Goal: Find specific page/section: Find specific page/section

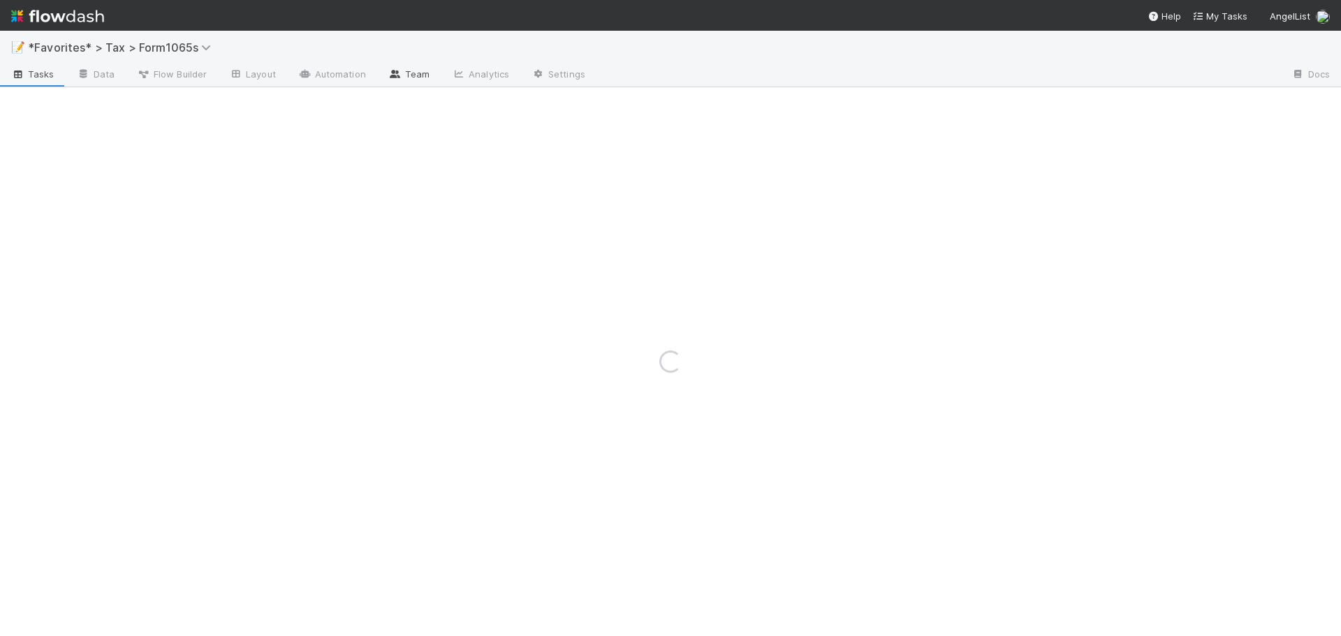
click at [393, 77] on icon at bounding box center [395, 74] width 14 height 8
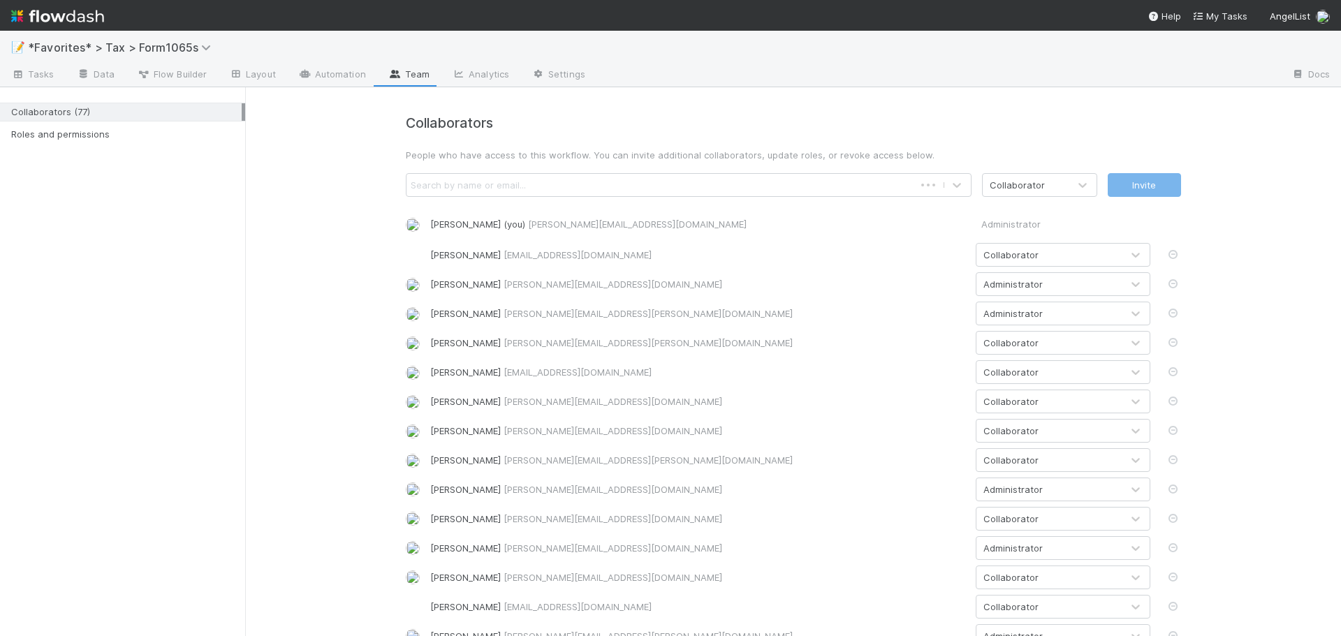
click at [1069, 255] on div "Collaborator" at bounding box center [1049, 255] width 145 height 22
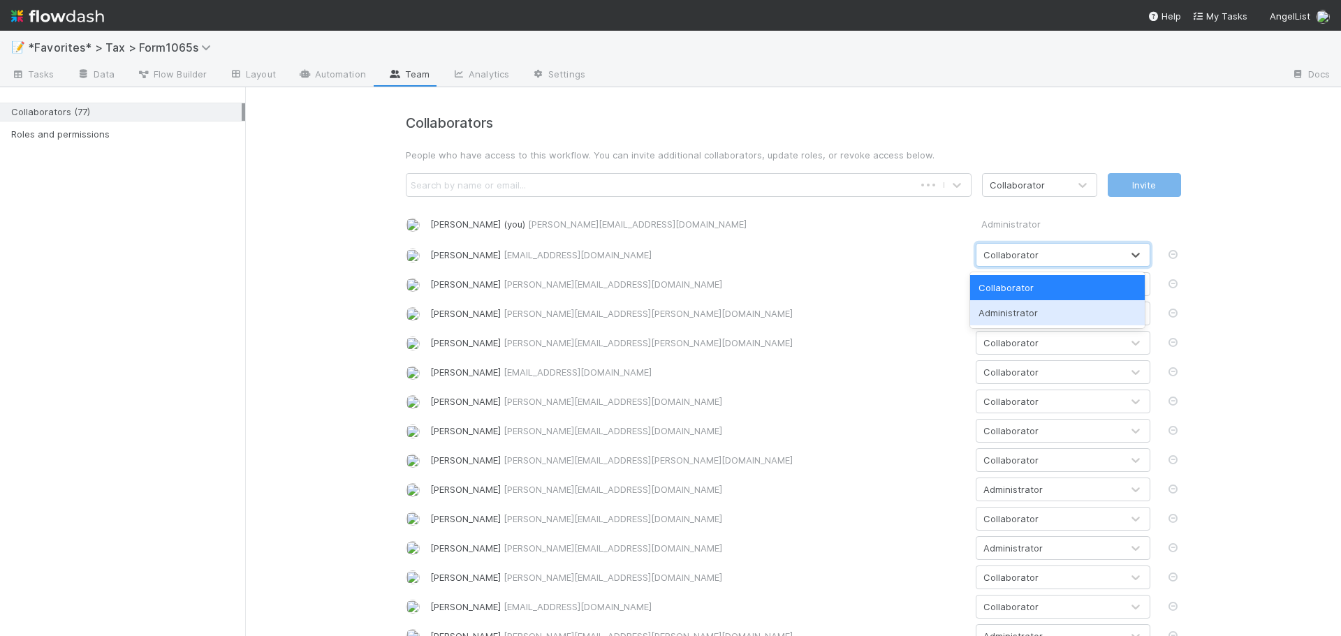
click at [1045, 305] on div "Administrator" at bounding box center [1057, 312] width 175 height 25
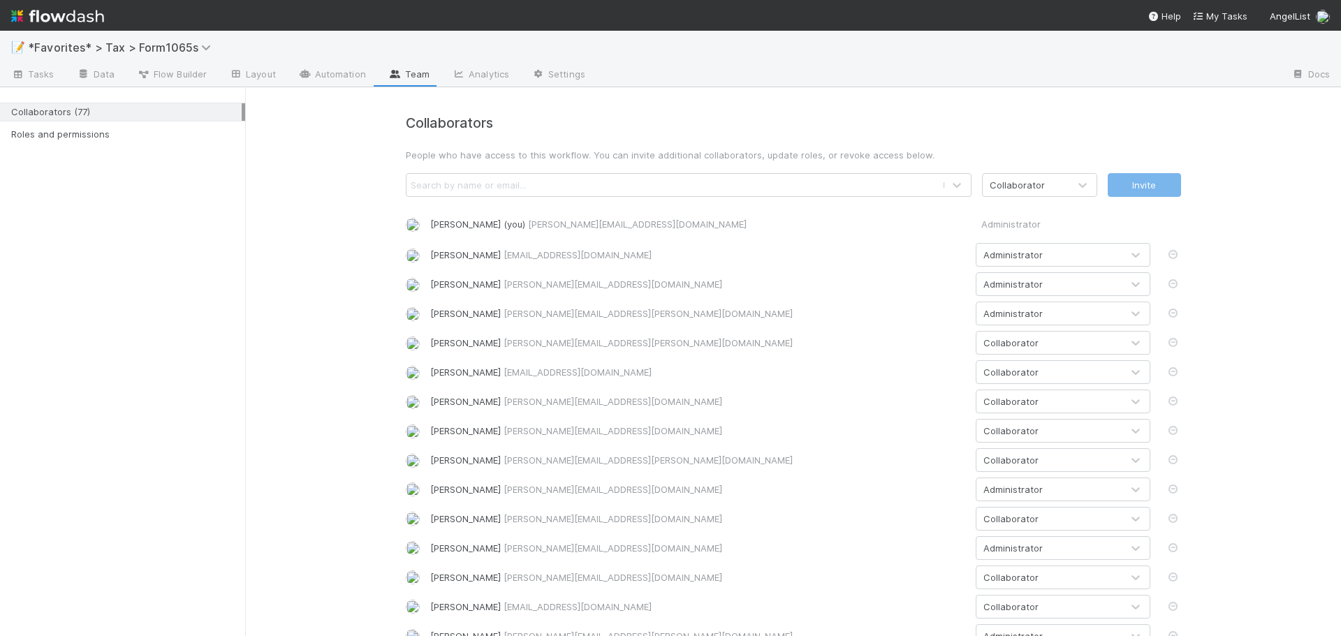
click at [762, 252] on div "Aana Farooqi aana@belltowerfunds.com" at bounding box center [697, 255] width 535 height 14
click at [20, 76] on icon at bounding box center [18, 75] width 14 height 8
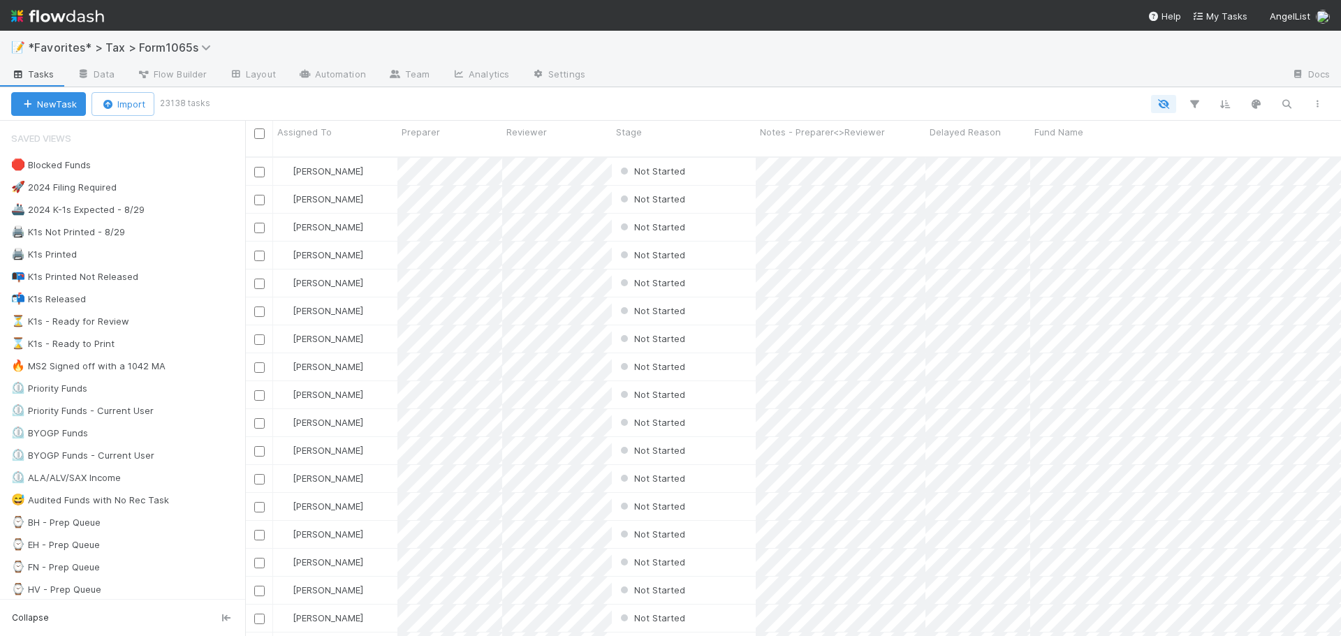
scroll to position [481, 1086]
click at [182, 228] on div "🖨️ K1s Not Printed - 8/29 206" at bounding box center [128, 232] width 234 height 17
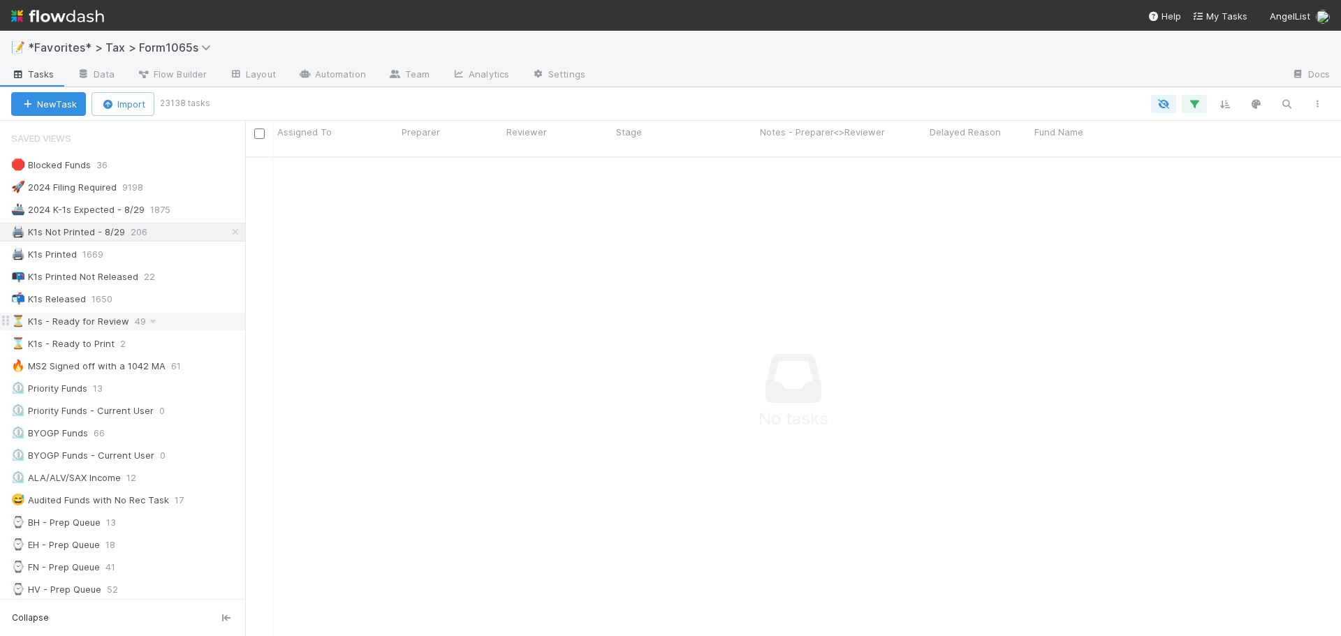
click at [181, 321] on div "⏳ K1s - Ready for Review 49" at bounding box center [128, 321] width 234 height 17
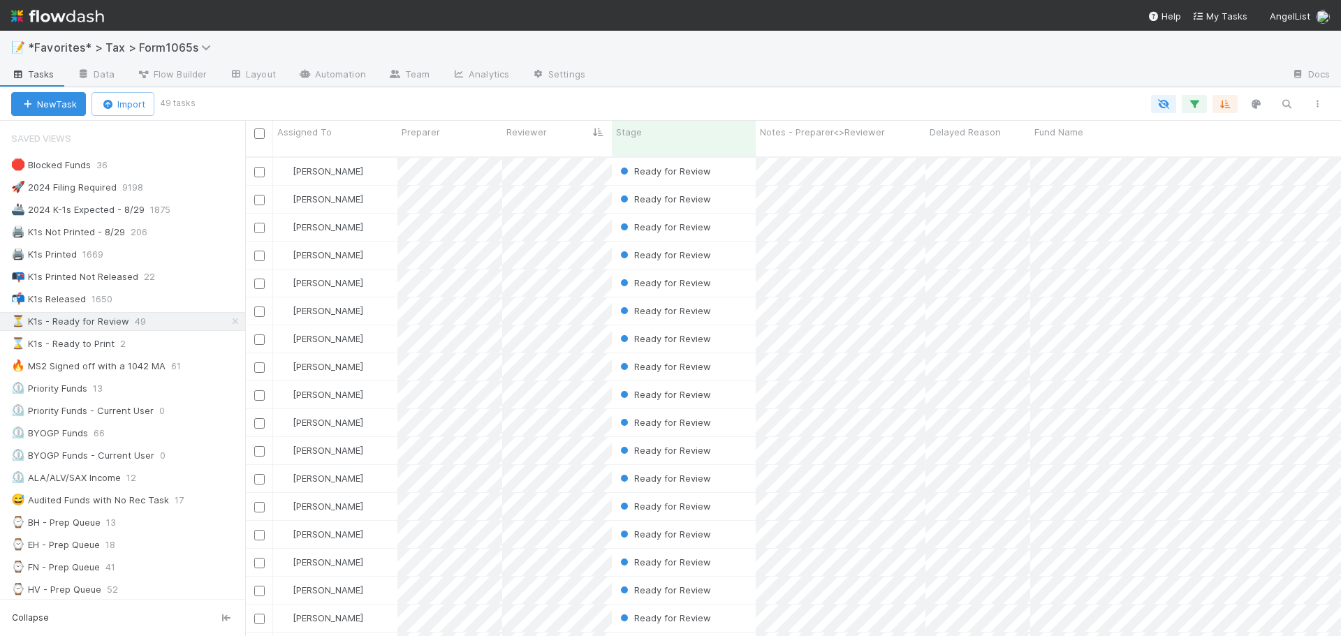
scroll to position [481, 1086]
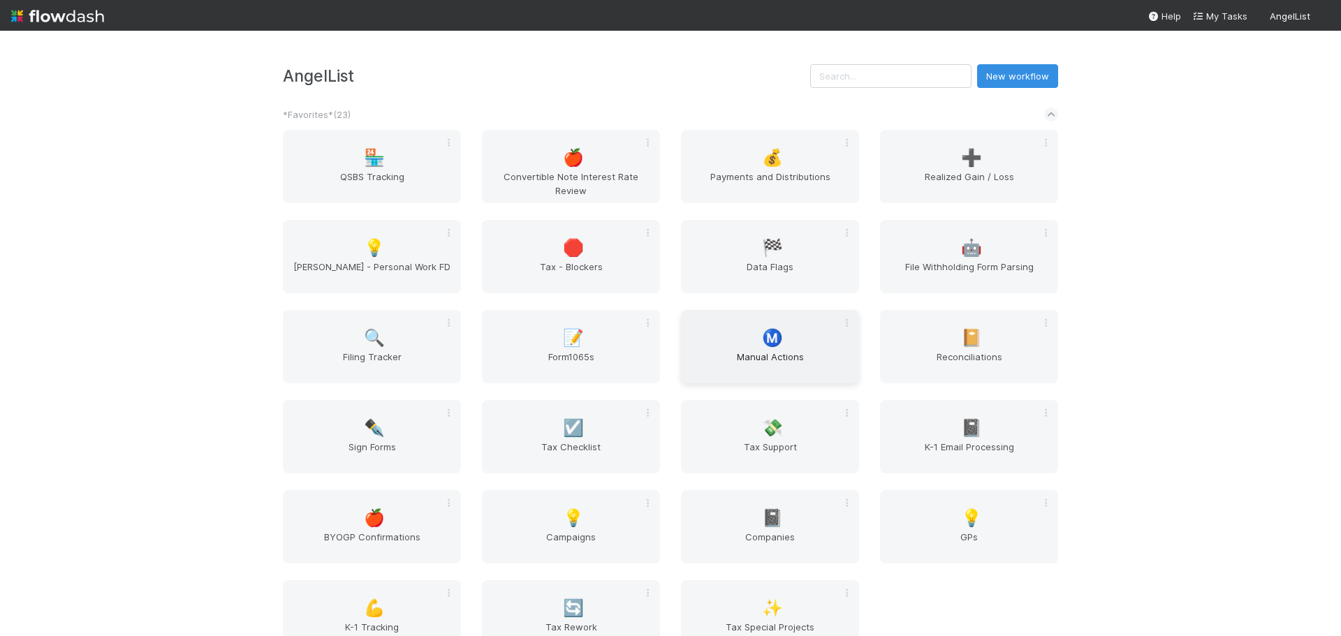
click at [803, 351] on span "Manual Actions" at bounding box center [770, 364] width 167 height 28
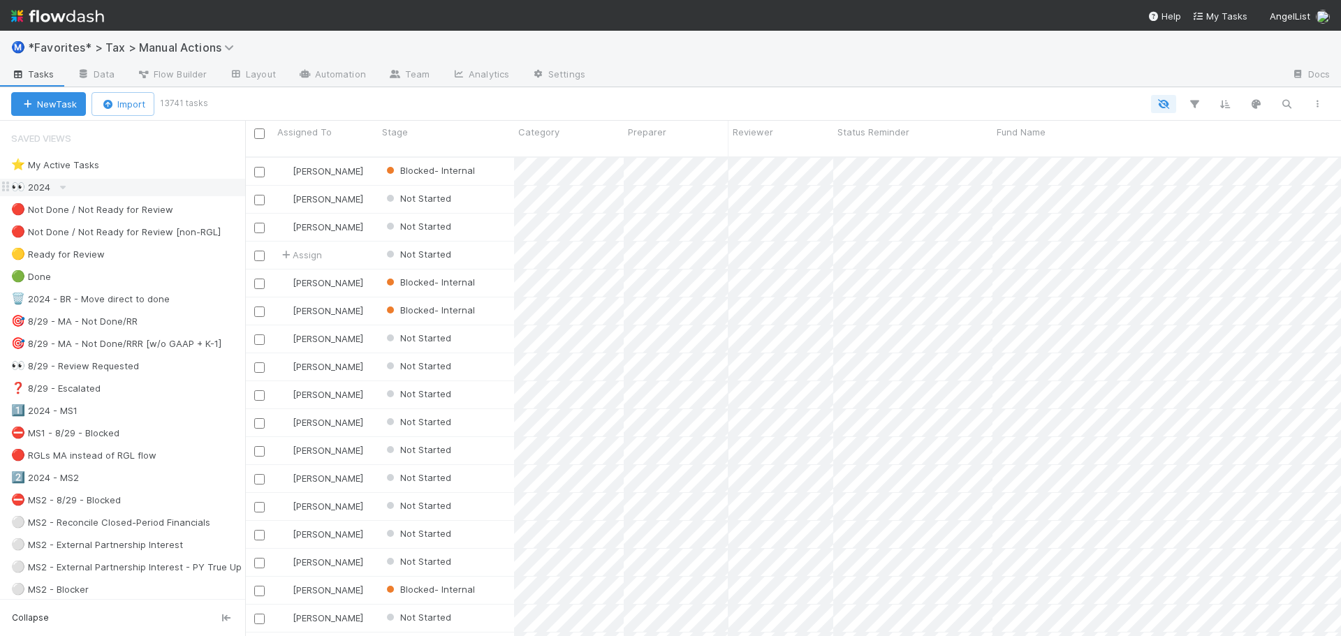
click at [113, 191] on div "👀 2024" at bounding box center [128, 187] width 234 height 17
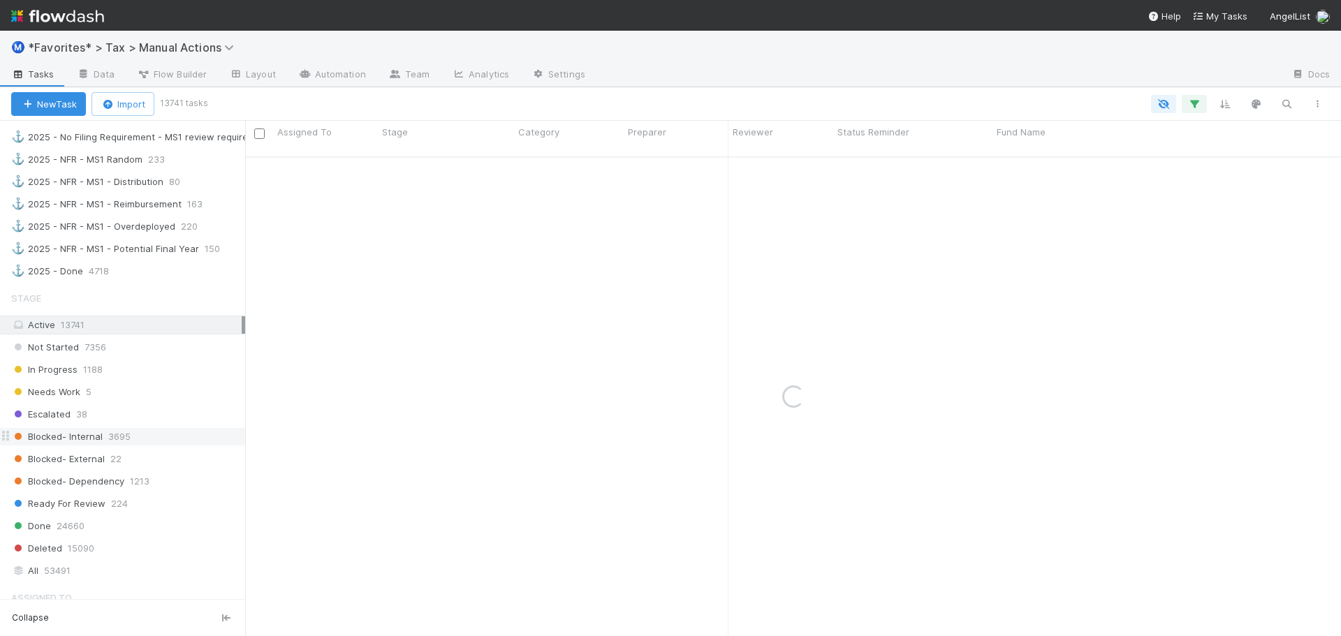
scroll to position [1537, 0]
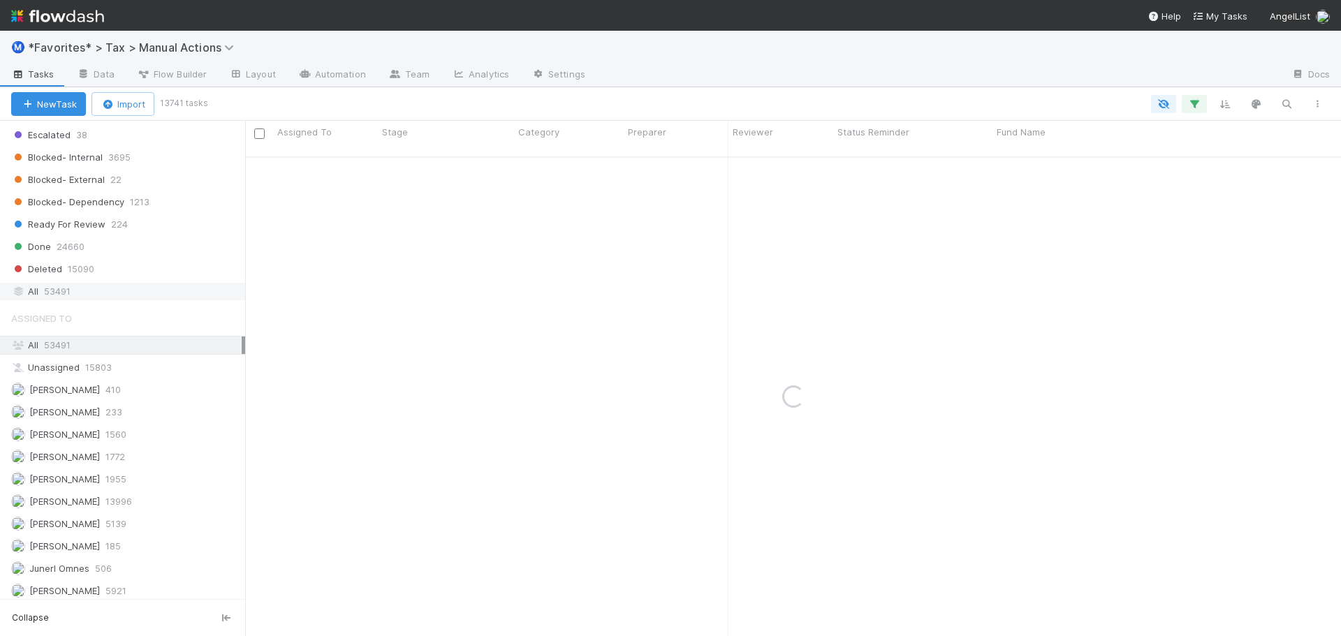
click at [89, 291] on div "All 53491" at bounding box center [126, 291] width 231 height 17
click at [1193, 108] on icon "button" at bounding box center [1195, 104] width 14 height 13
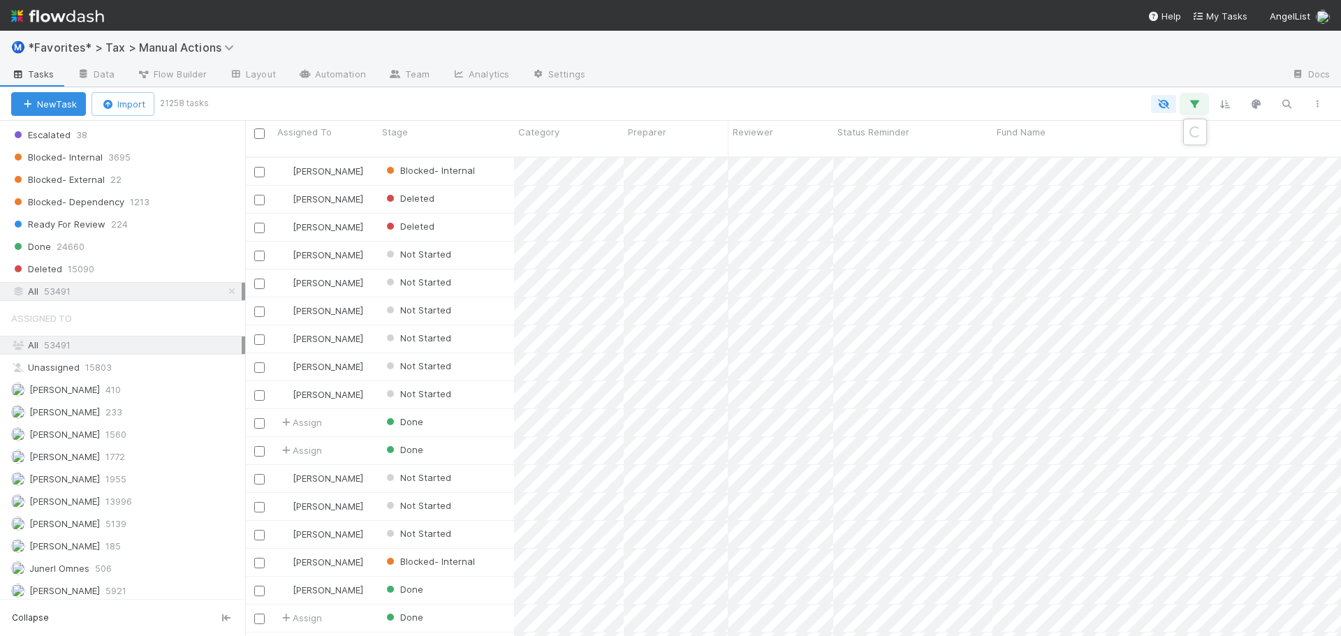
scroll to position [481, 1086]
click at [809, 228] on link "And.." at bounding box center [801, 225] width 44 height 20
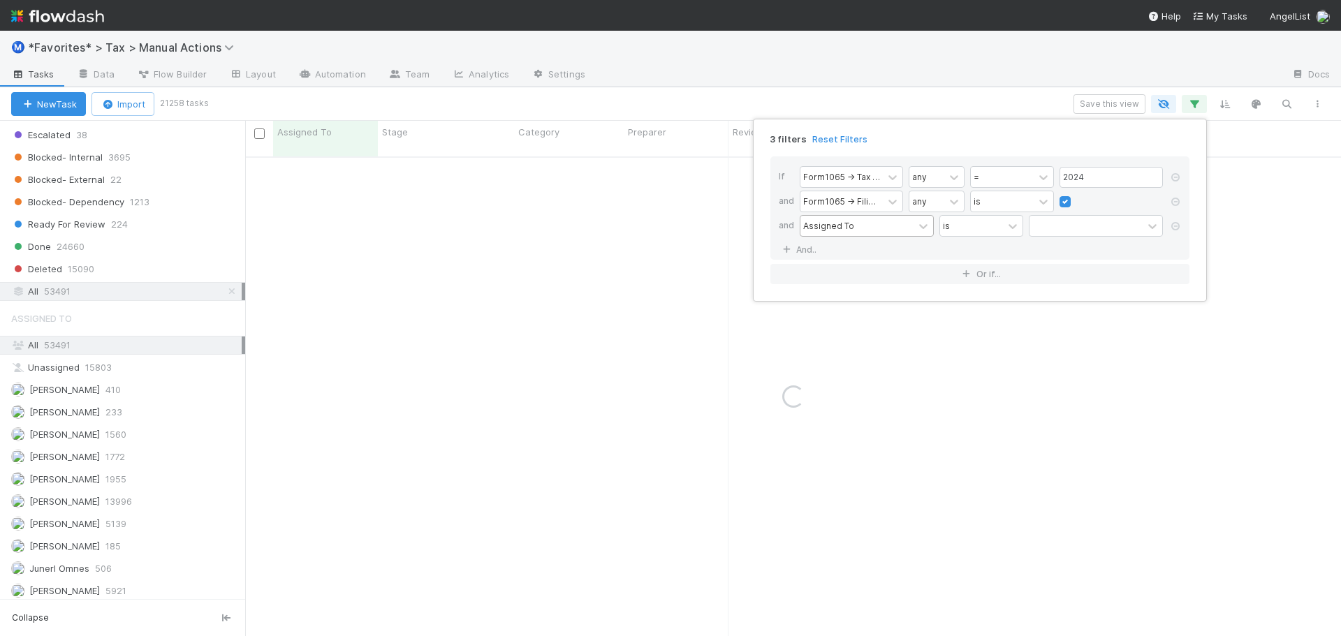
click at [834, 226] on div "Assigned To" at bounding box center [828, 225] width 51 height 13
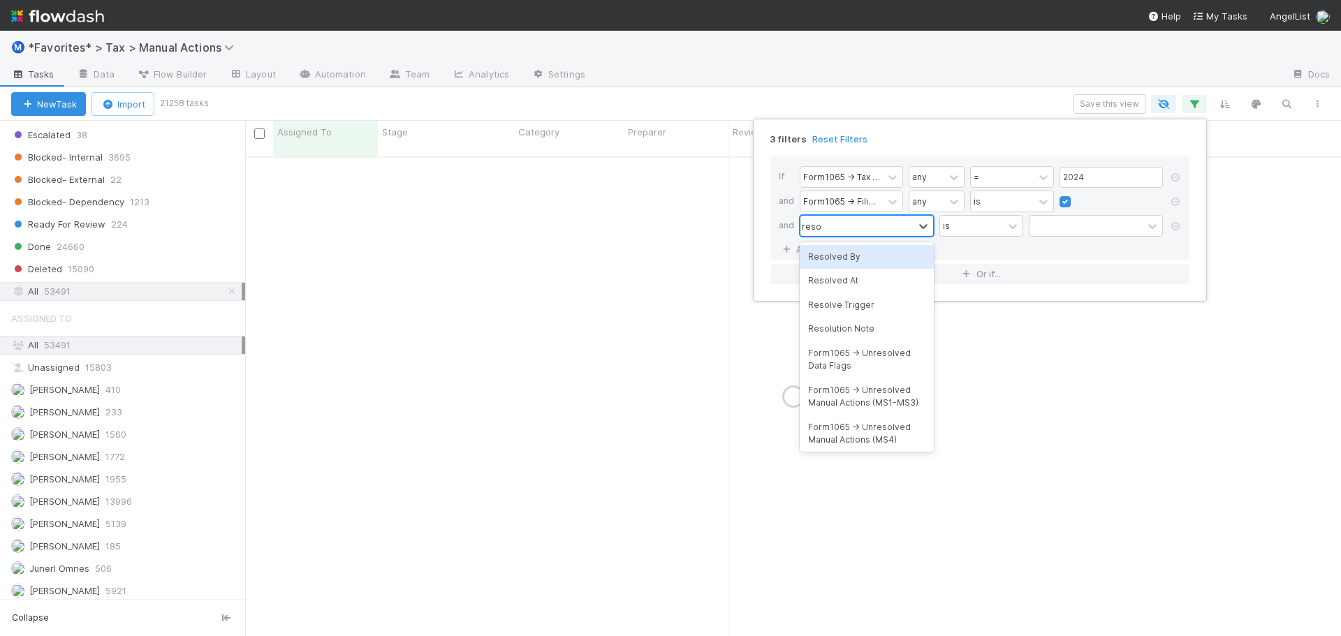
type input "res"
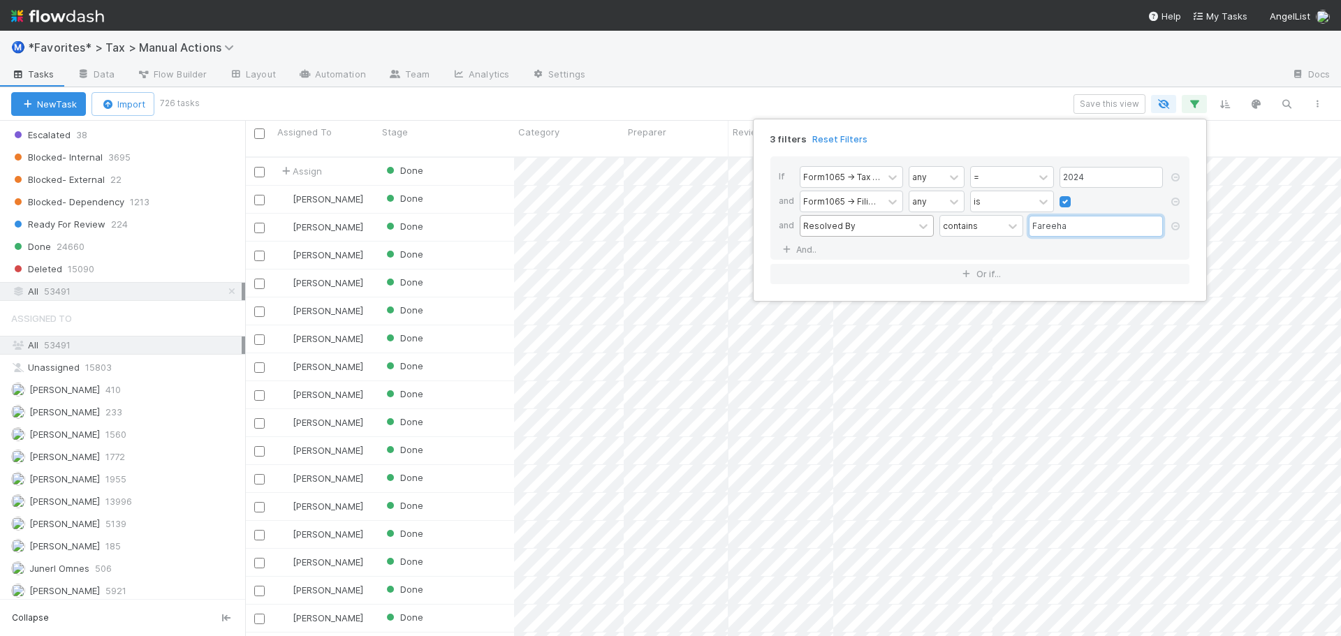
scroll to position [481, 1086]
type input "Fareeha"
click at [889, 78] on div "3 filters Reset Filters If Form1065 -> Tax Year any = 2024 and Form1065 -> Fili…" at bounding box center [670, 318] width 1341 height 636
click at [1221, 110] on button "button" at bounding box center [1225, 104] width 25 height 18
click at [991, 142] on button "Sort by" at bounding box center [1071, 146] width 300 height 20
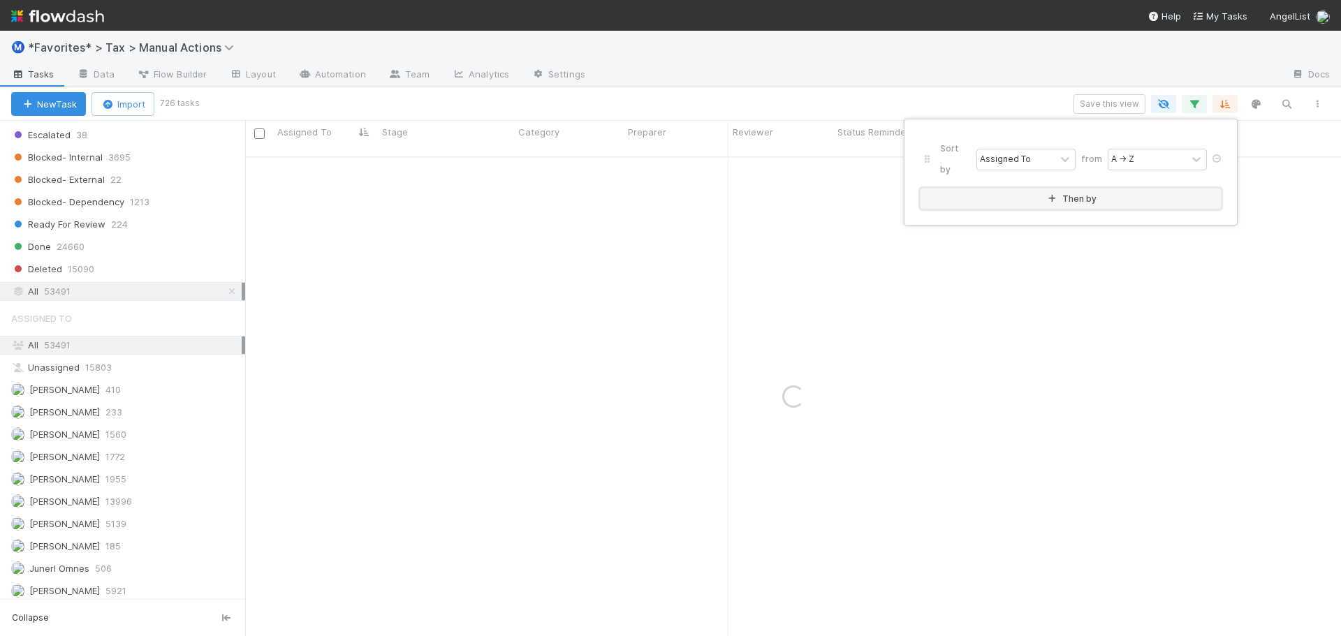
click at [977, 189] on button "Then by" at bounding box center [1071, 199] width 300 height 20
click at [1219, 202] on icon at bounding box center [1217, 206] width 14 height 8
click at [1000, 153] on div "Assigned To" at bounding box center [1005, 159] width 51 height 13
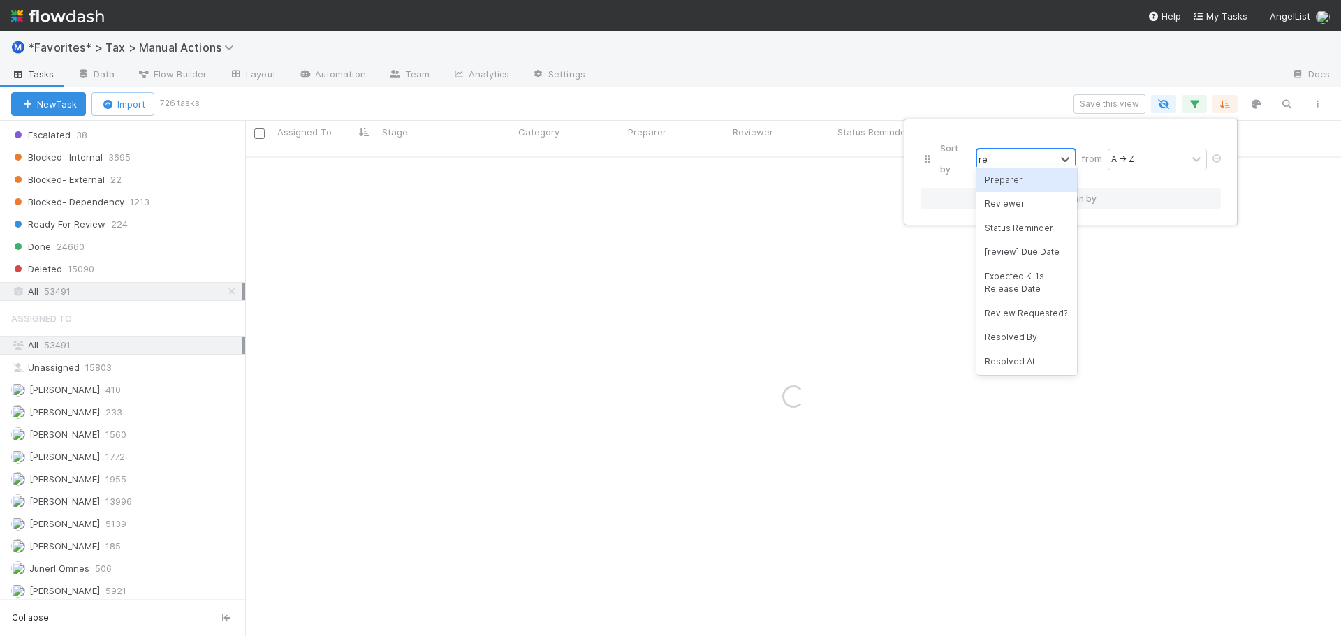
type input "res"
click at [1026, 201] on div "Resolved At" at bounding box center [1027, 204] width 101 height 24
click at [1135, 153] on div "A → Z" at bounding box center [1123, 159] width 23 height 13
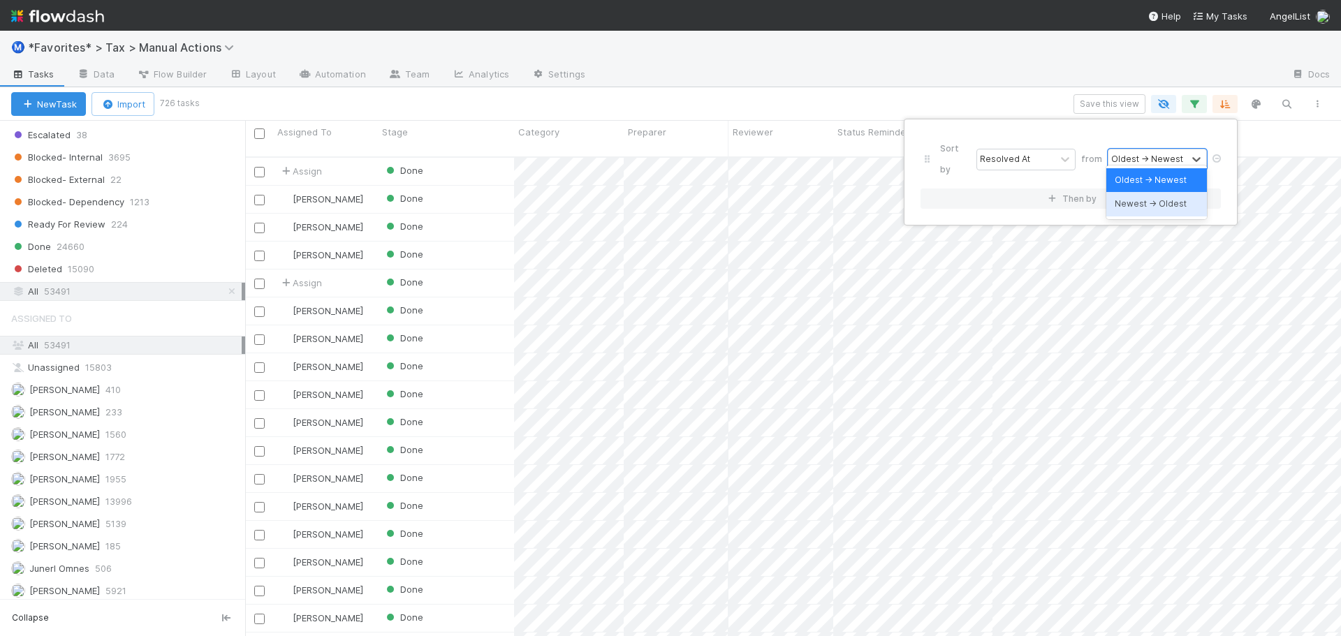
click at [1147, 200] on div "Newest → Oldest" at bounding box center [1157, 204] width 101 height 24
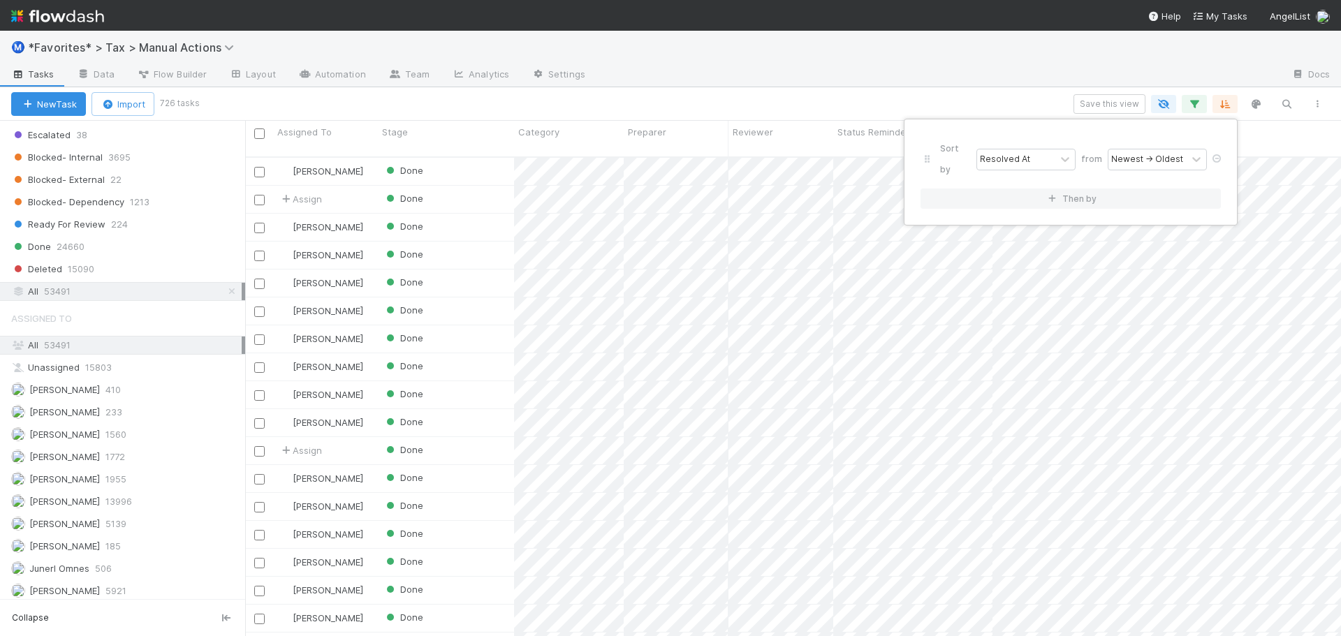
click at [989, 88] on div "Sort by Resolved At from Newest → Oldest Then by" at bounding box center [670, 318] width 1341 height 636
click at [970, 59] on div "Ⓜ️ *Favorites* > Tax > Manual Actions" at bounding box center [670, 48] width 1341 height 34
click at [110, 244] on div "Done 24660" at bounding box center [128, 246] width 234 height 17
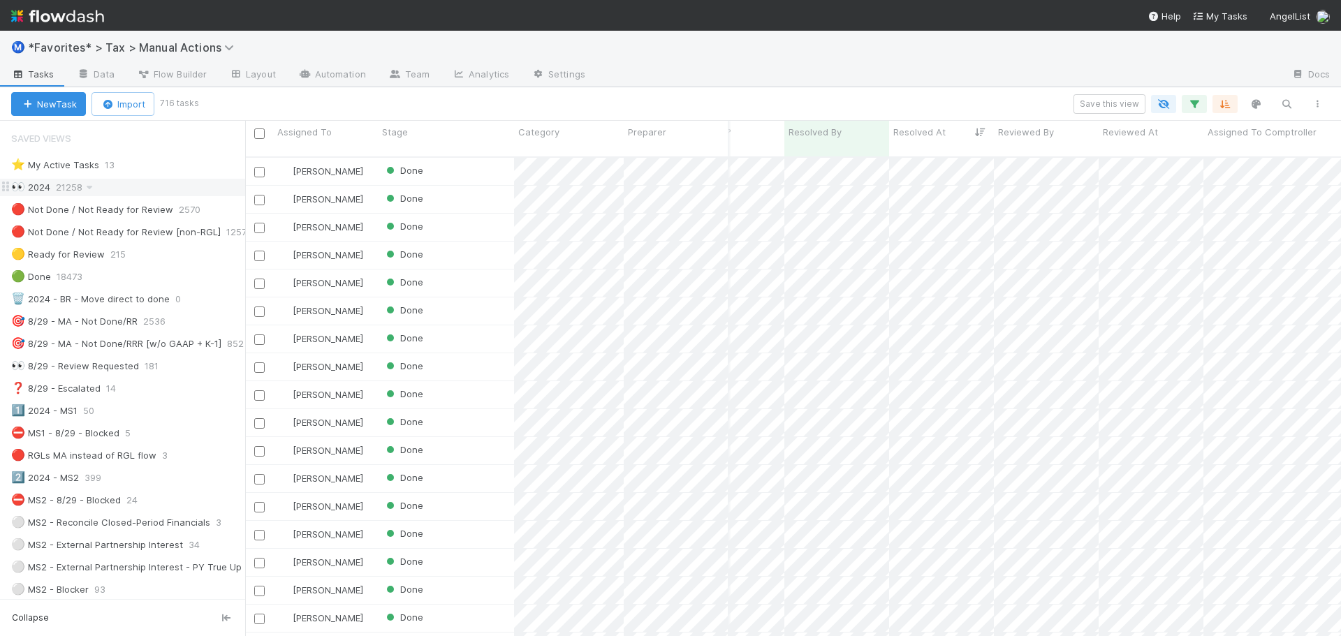
click at [126, 182] on div "👀 2024 21258" at bounding box center [128, 187] width 234 height 17
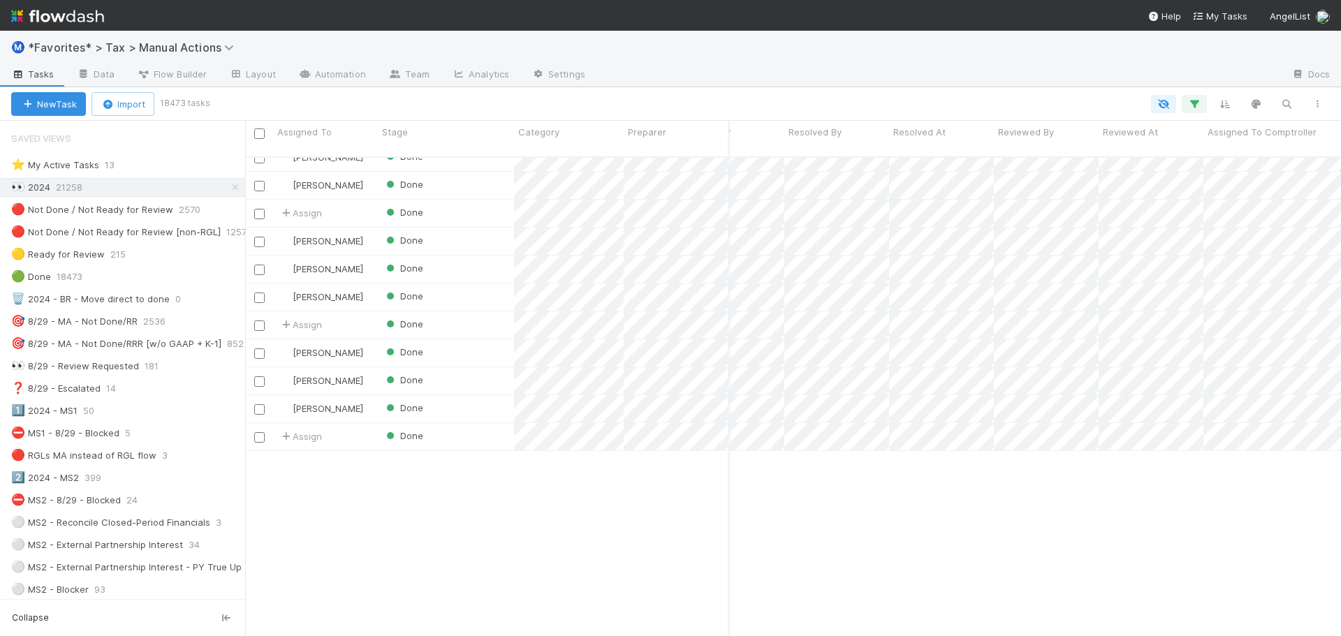
scroll to position [1048, 1830]
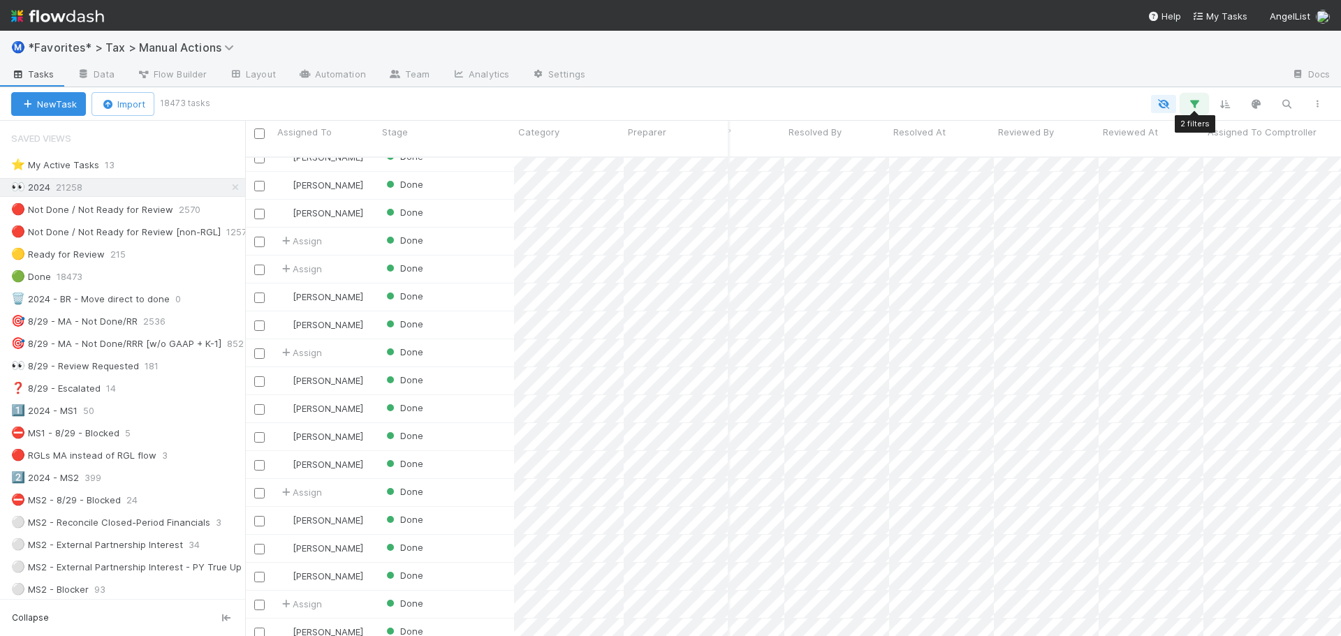
click at [1200, 101] on icon "button" at bounding box center [1195, 104] width 14 height 13
click at [808, 224] on link "And.." at bounding box center [801, 225] width 44 height 20
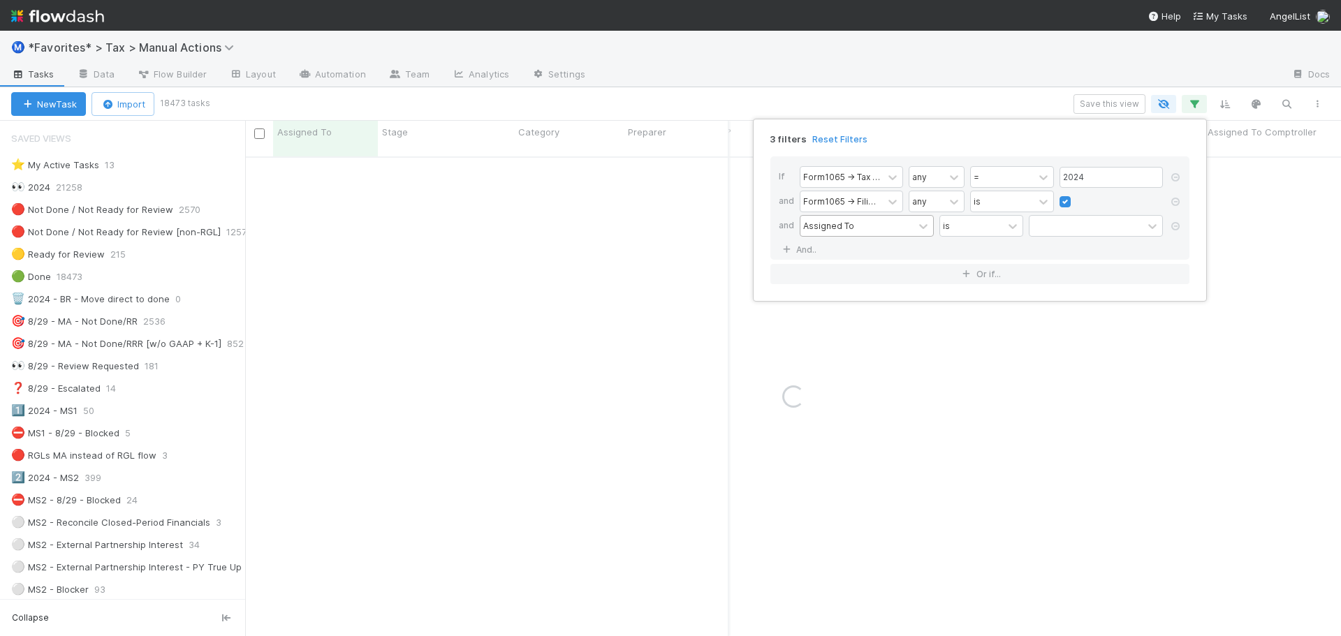
click at [852, 226] on div "Assigned To" at bounding box center [828, 225] width 51 height 13
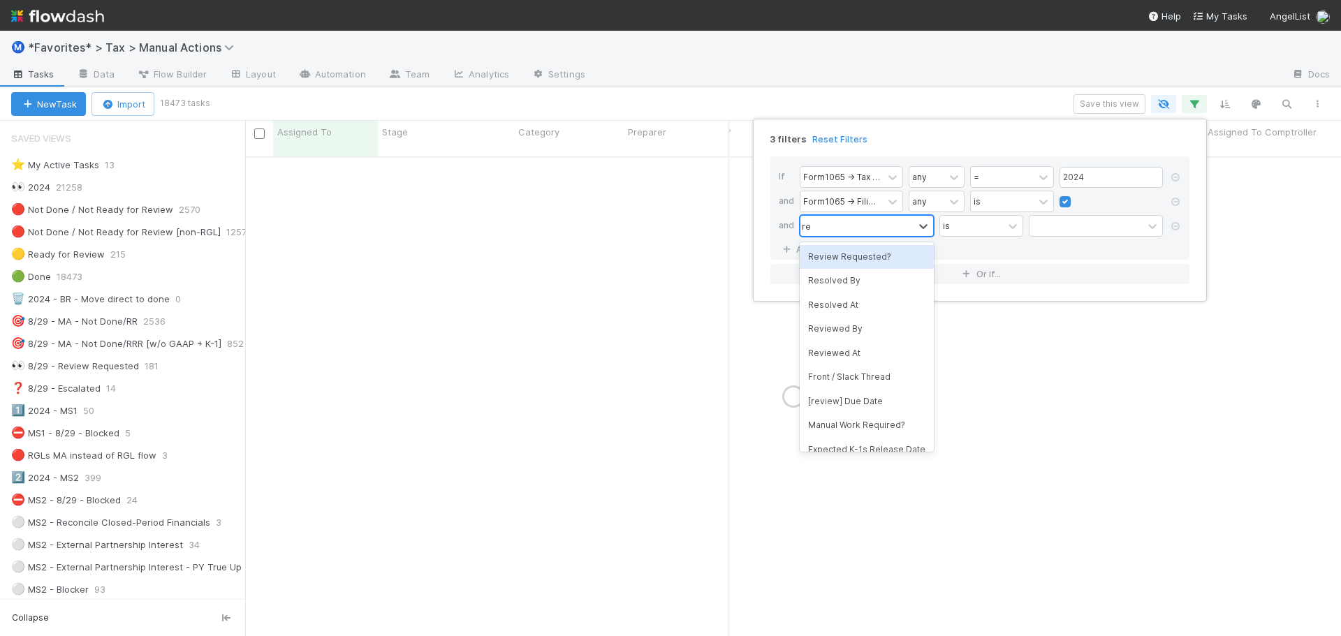
type input "res"
click at [862, 257] on div "Resolved By" at bounding box center [867, 257] width 134 height 24
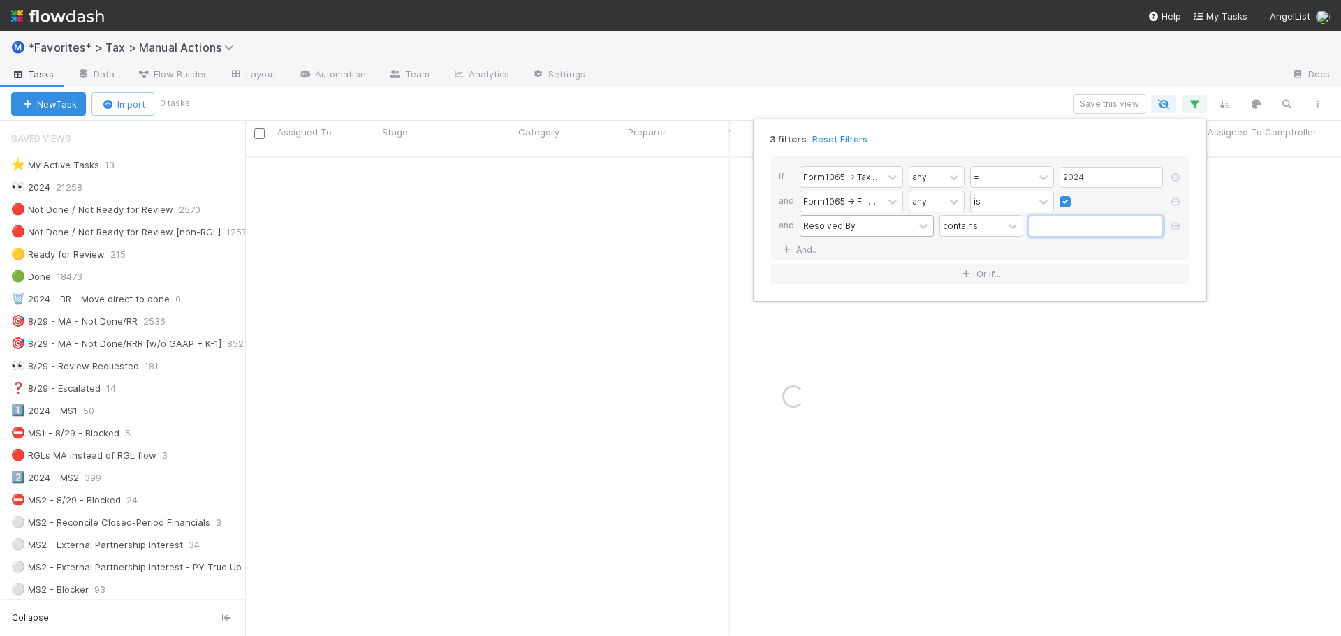
click at [1049, 230] on input "text" at bounding box center [1096, 226] width 134 height 21
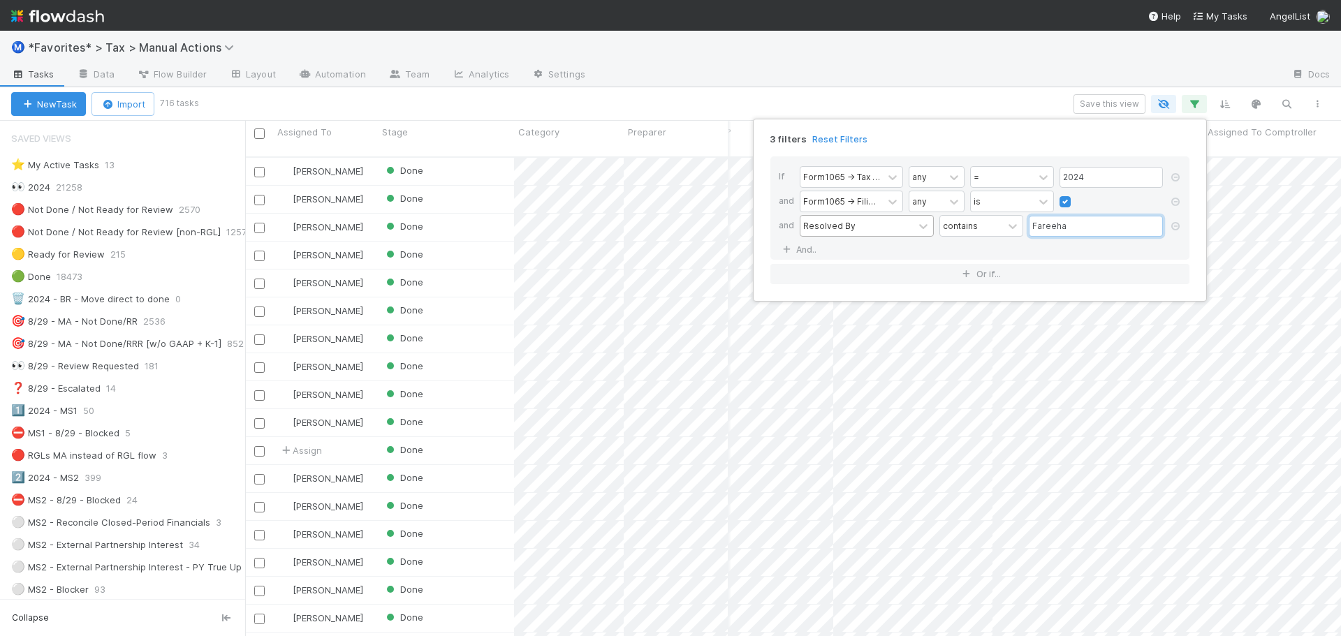
scroll to position [481, 1086]
type input "Fareeha"
click at [1037, 78] on div "3 filters Reset Filters If Form1065 -> Tax Year any = 2024 and Form1065 -> Fili…" at bounding box center [670, 318] width 1341 height 636
click at [59, 17] on img at bounding box center [57, 16] width 93 height 24
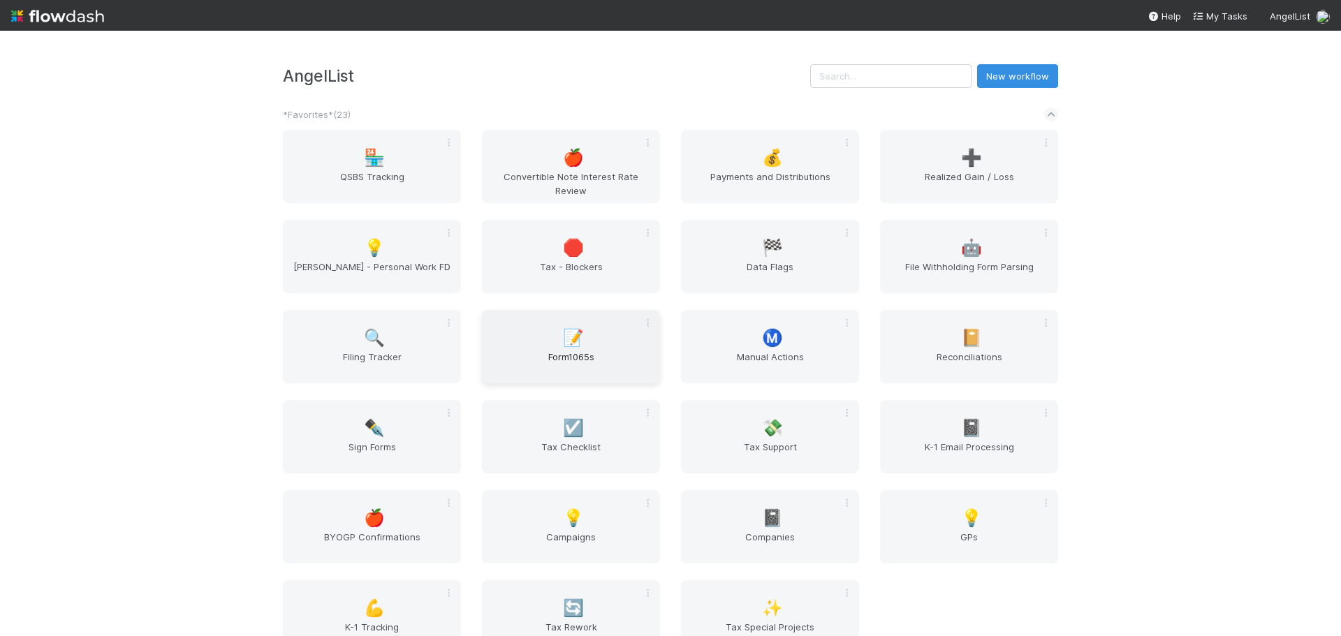
click at [602, 335] on div "📝 Form1065s" at bounding box center [571, 346] width 178 height 73
click at [745, 369] on span "Manual Actions" at bounding box center [770, 364] width 167 height 28
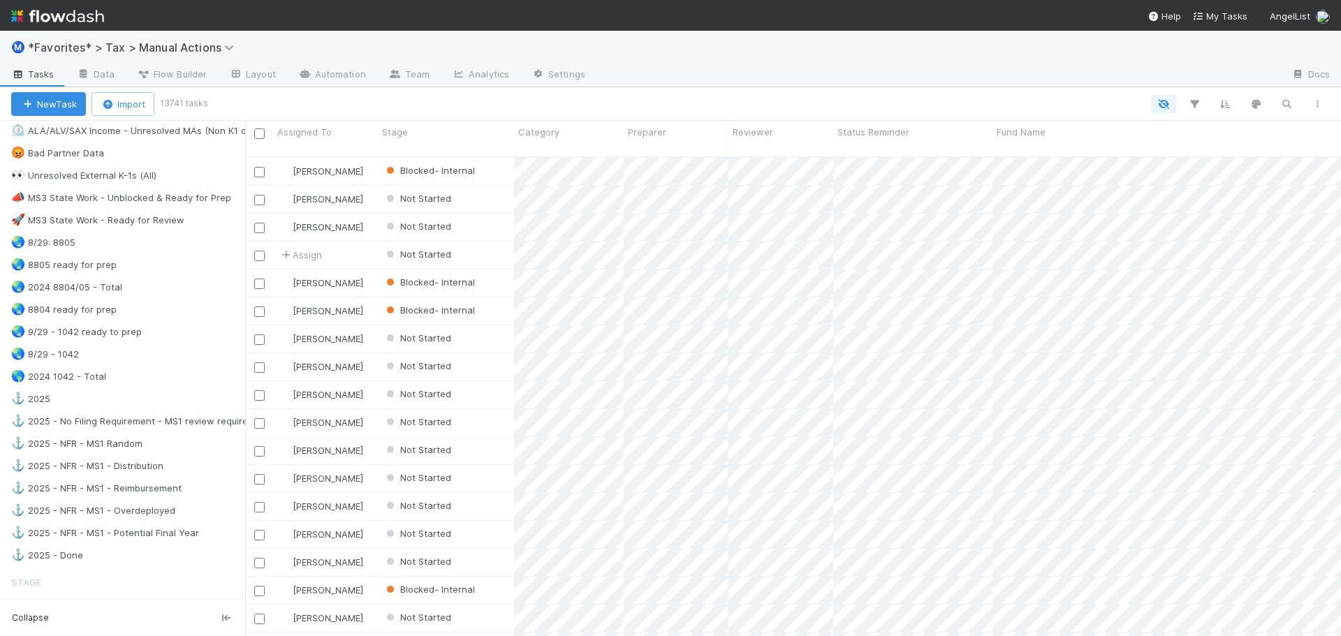
scroll to position [908, 0]
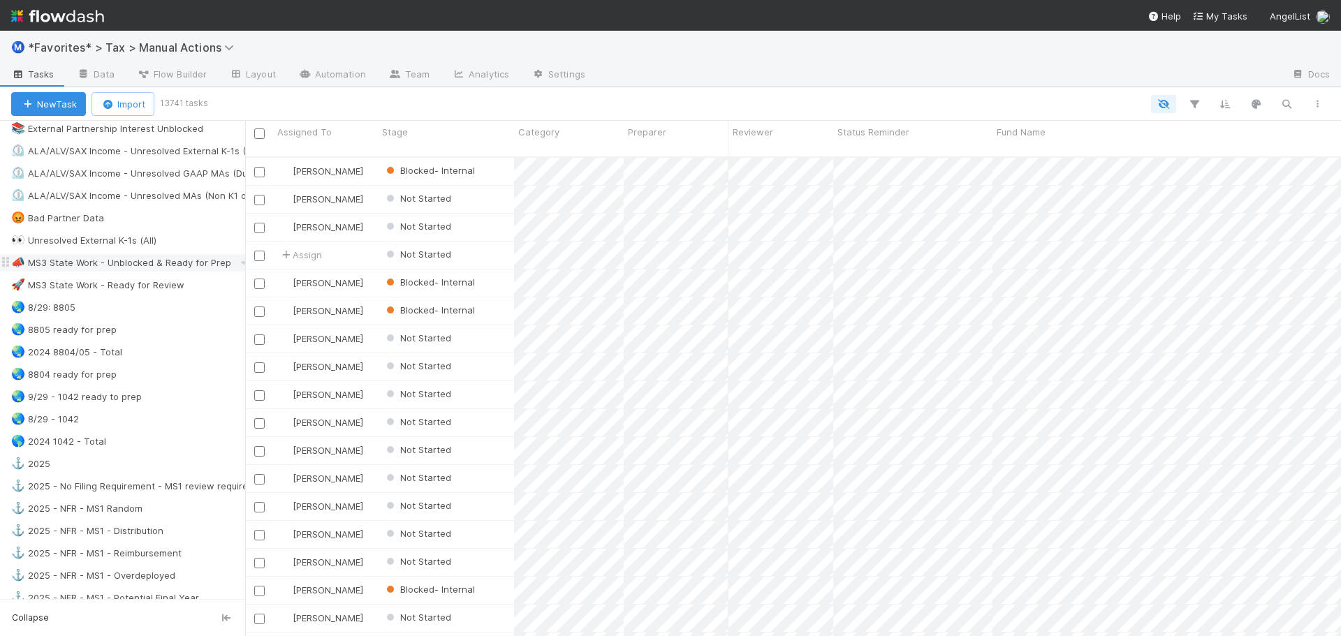
click at [173, 260] on div "📣 MS3 State Work - Unblocked & Ready for Prep" at bounding box center [121, 262] width 220 height 17
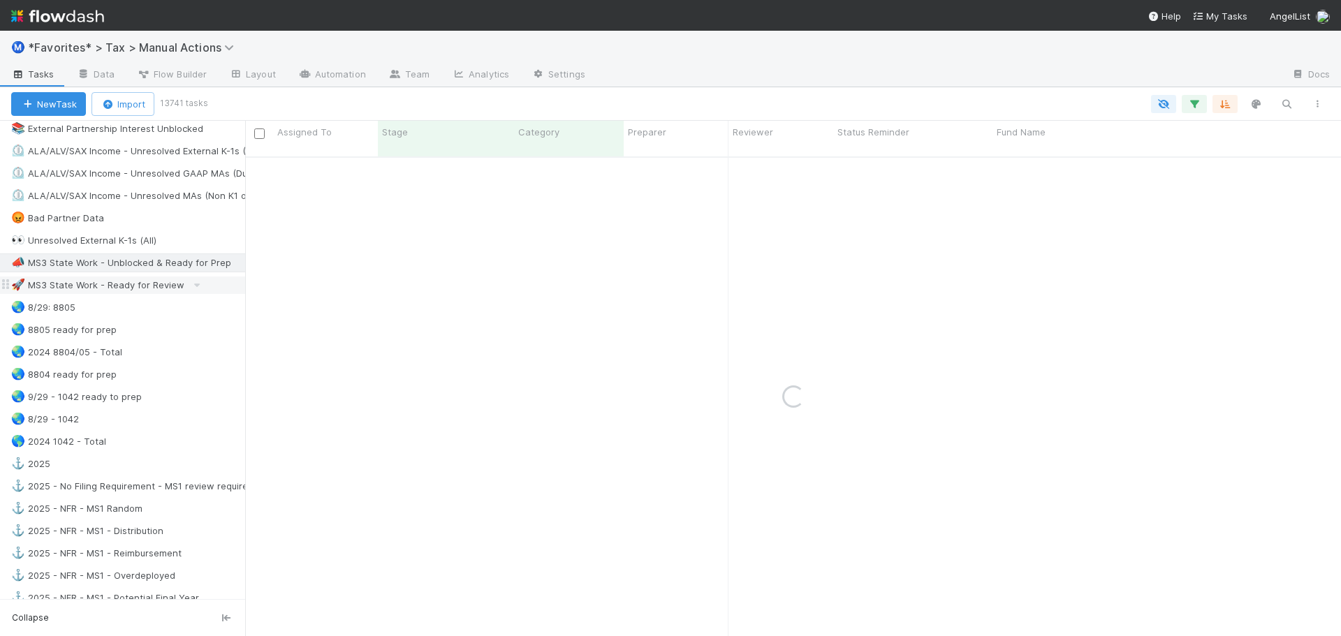
click at [163, 284] on div "🚀 MS3 State Work - Ready for Review" at bounding box center [97, 285] width 173 height 17
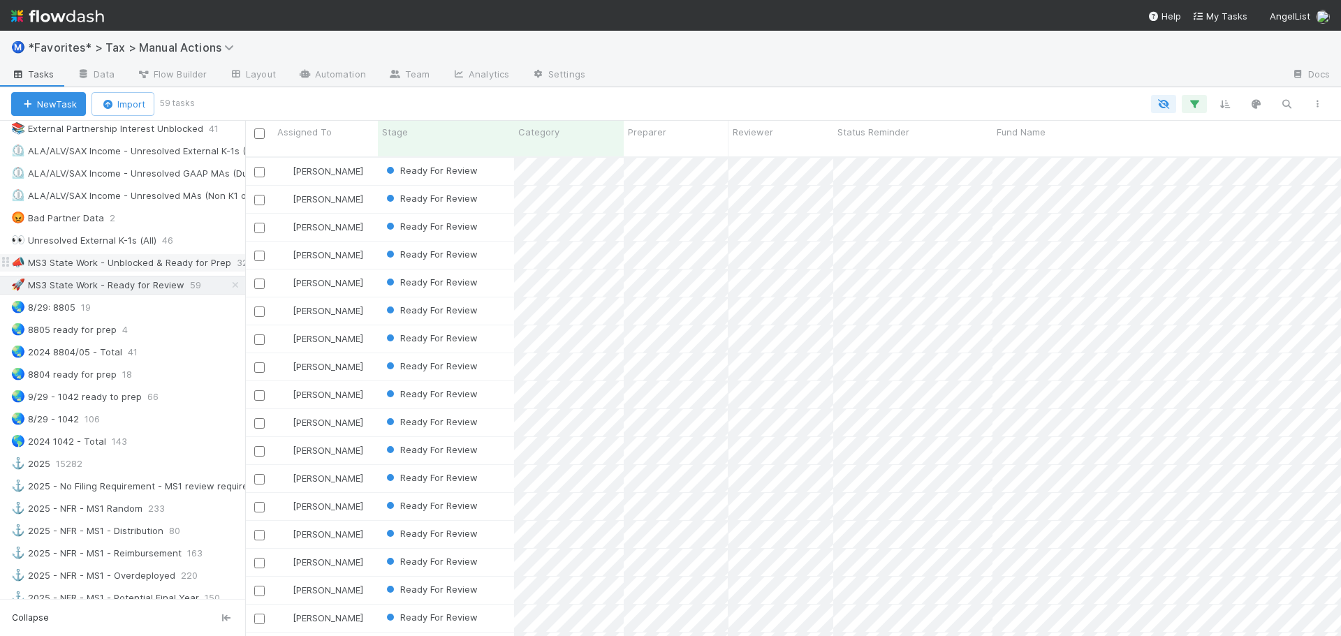
click at [181, 257] on div "📣 MS3 State Work - Unblocked & Ready for Prep" at bounding box center [121, 262] width 220 height 17
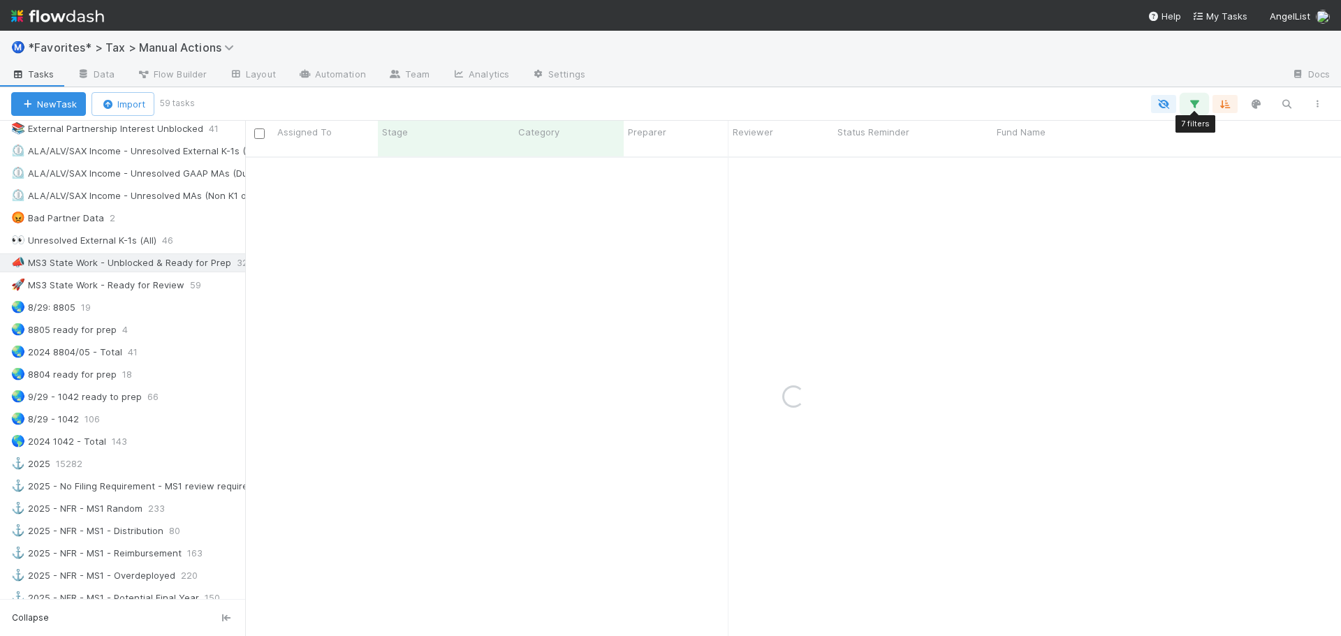
click at [1192, 109] on icon "button" at bounding box center [1195, 104] width 14 height 13
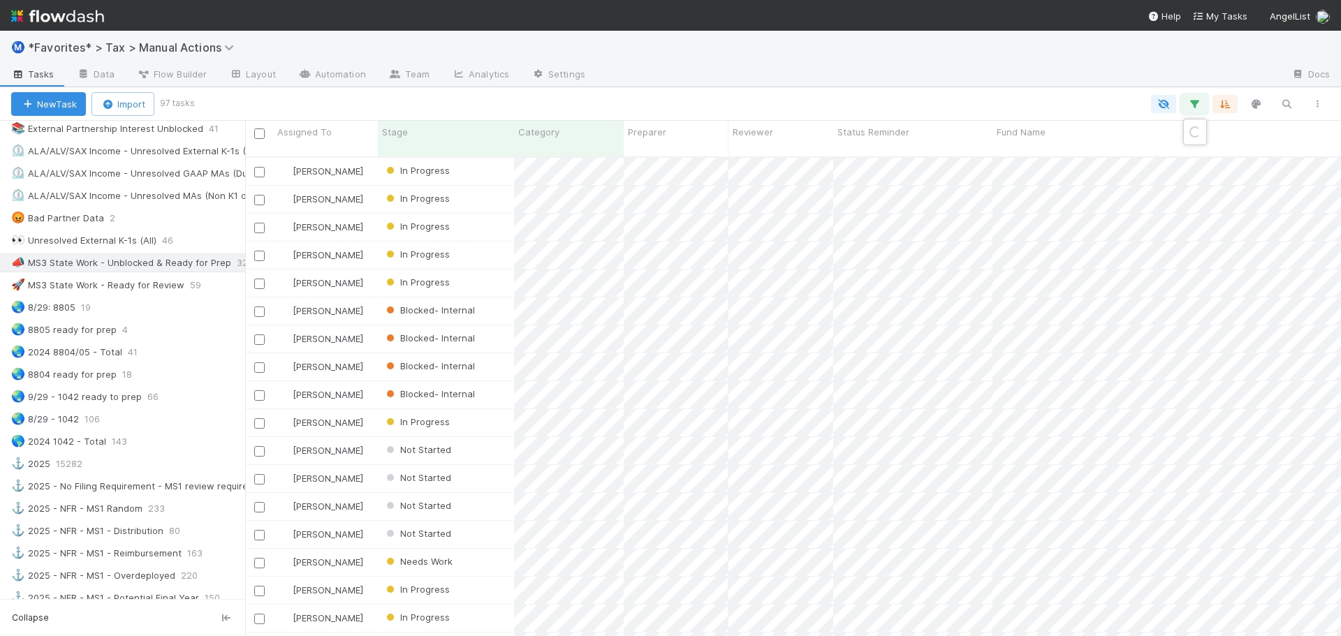
scroll to position [481, 1086]
click at [1192, 109] on div "Loading..." at bounding box center [670, 318] width 1341 height 636
click at [1192, 108] on icon "button" at bounding box center [1195, 104] width 14 height 13
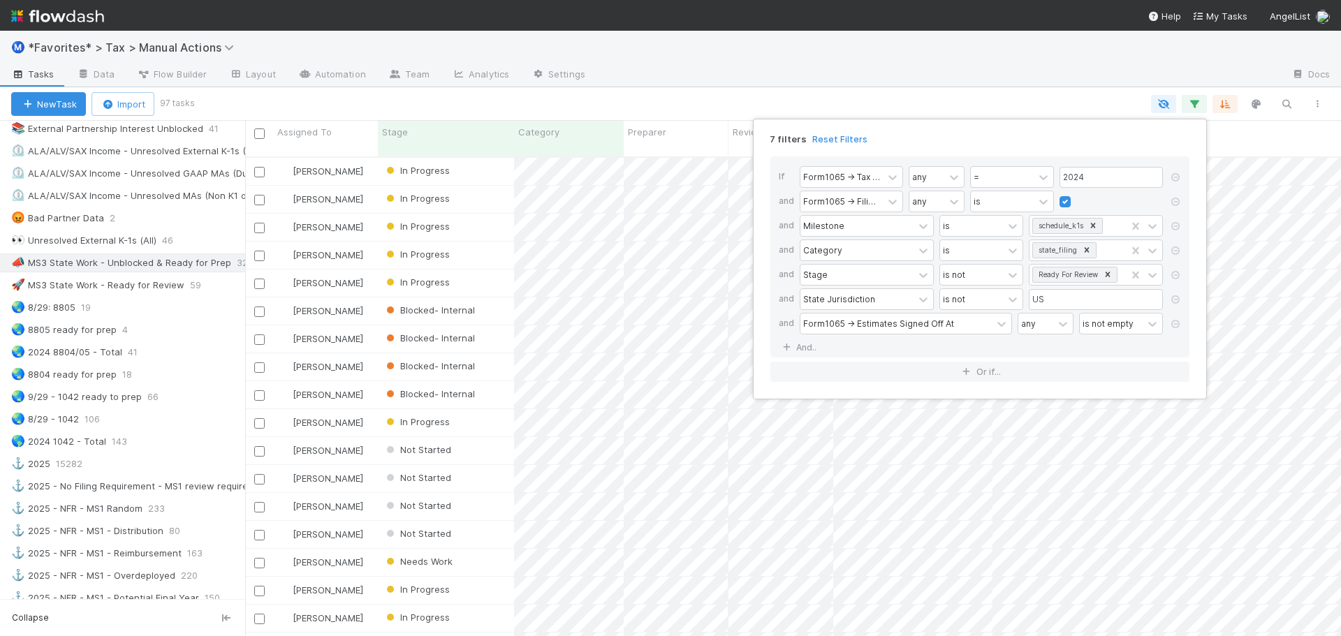
click at [1040, 81] on div "7 filters Reset Filters If Form1065 -> Tax Year any = 2024 and Form1065 -> Fili…" at bounding box center [670, 318] width 1341 height 636
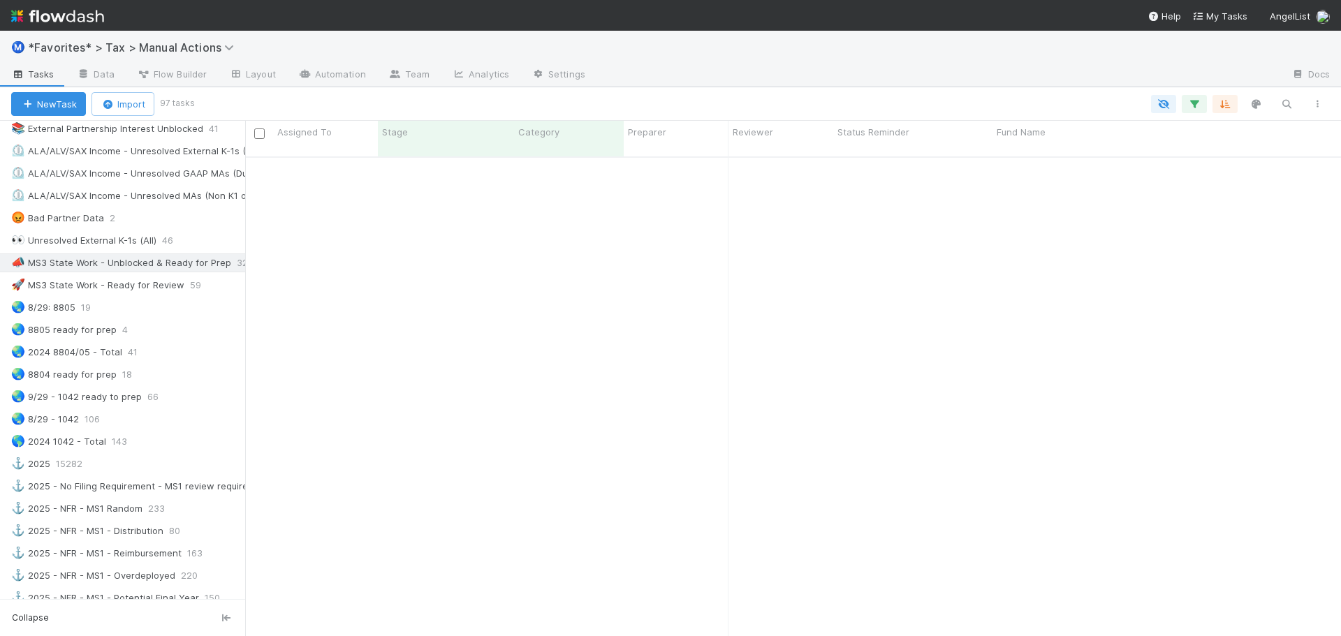
scroll to position [0, 0]
